Goal: Find specific page/section: Find specific page/section

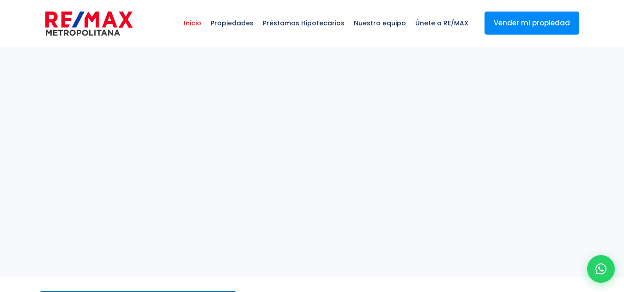
select select
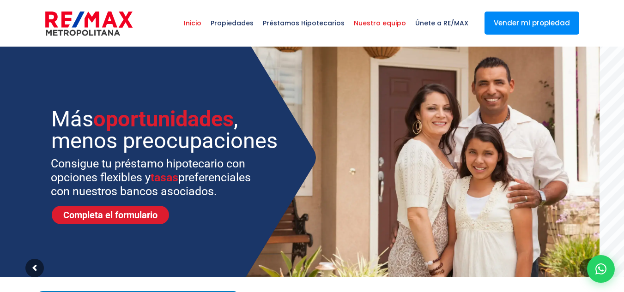
click at [389, 22] on span "Nuestro equipo" at bounding box center [379, 23] width 61 height 28
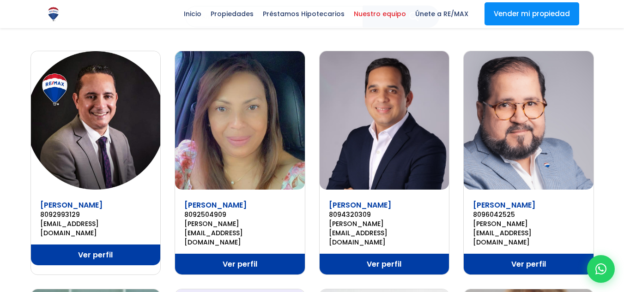
scroll to position [138, 0]
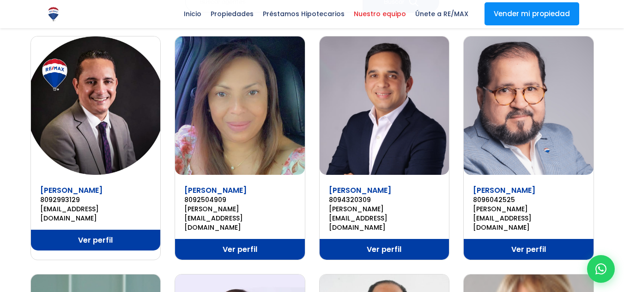
click at [91, 230] on link "Ver perfil" at bounding box center [96, 240] width 130 height 21
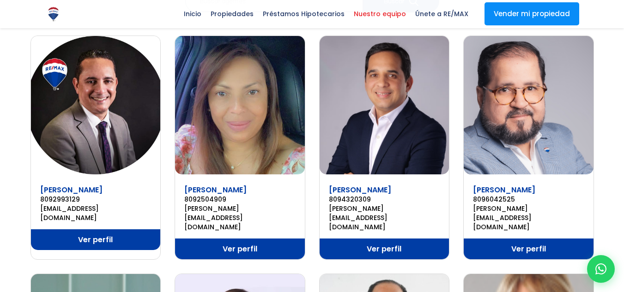
click at [247, 239] on link "Ver perfil" at bounding box center [240, 249] width 130 height 21
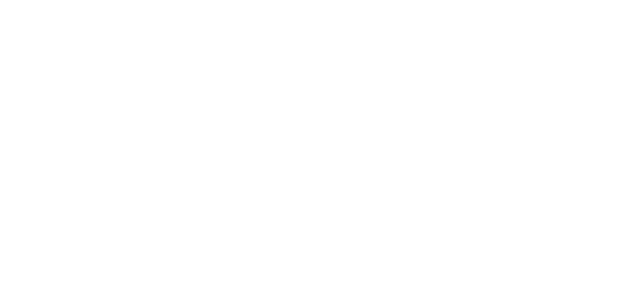
select select
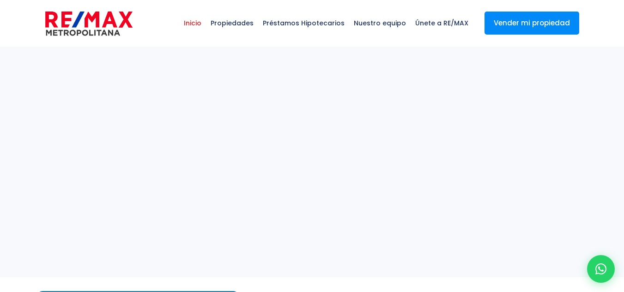
select select
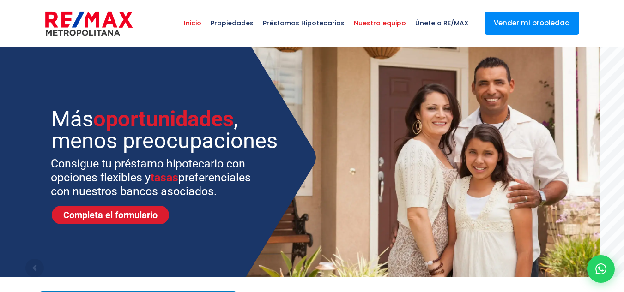
click at [383, 22] on span "Nuestro equipo" at bounding box center [379, 23] width 61 height 28
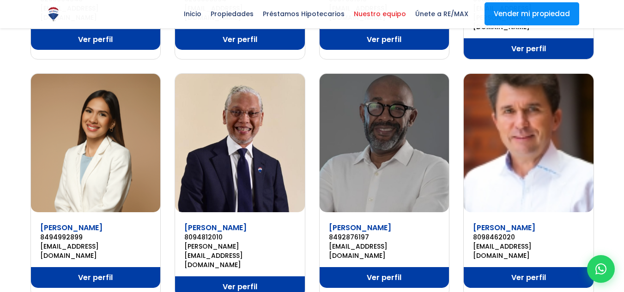
scroll to position [646, 0]
